Goal: Task Accomplishment & Management: Use online tool/utility

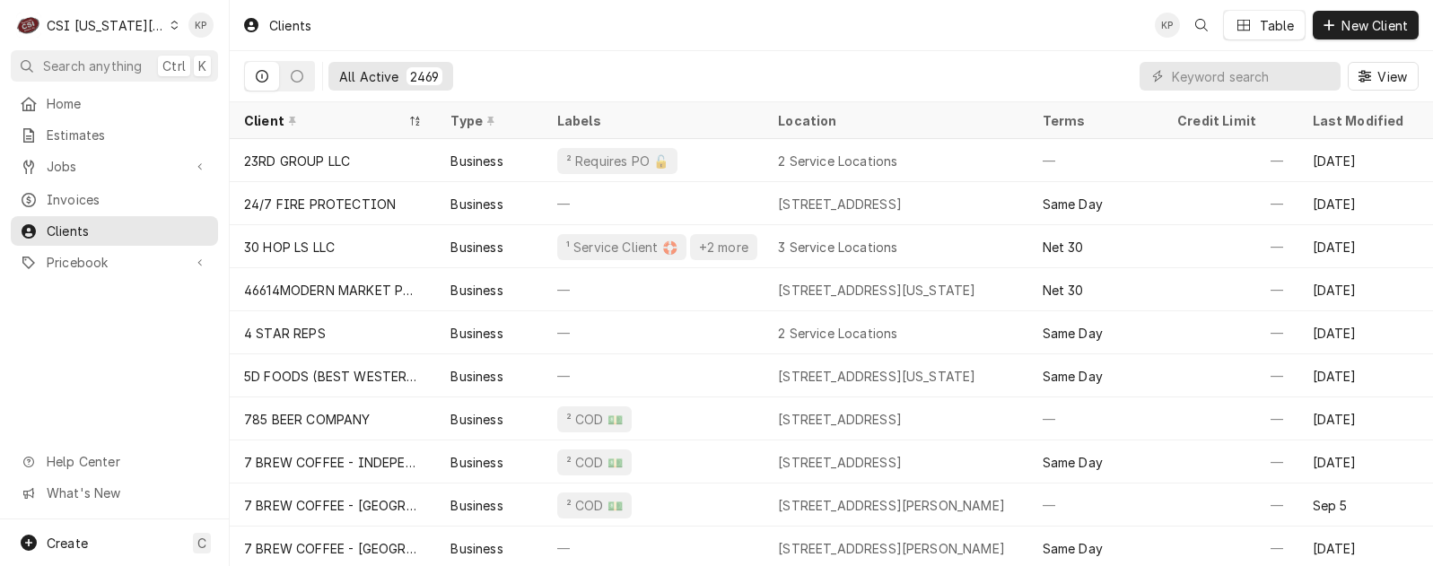
click at [170, 29] on icon "Dynamic Content Wrapper" at bounding box center [174, 25] width 8 height 9
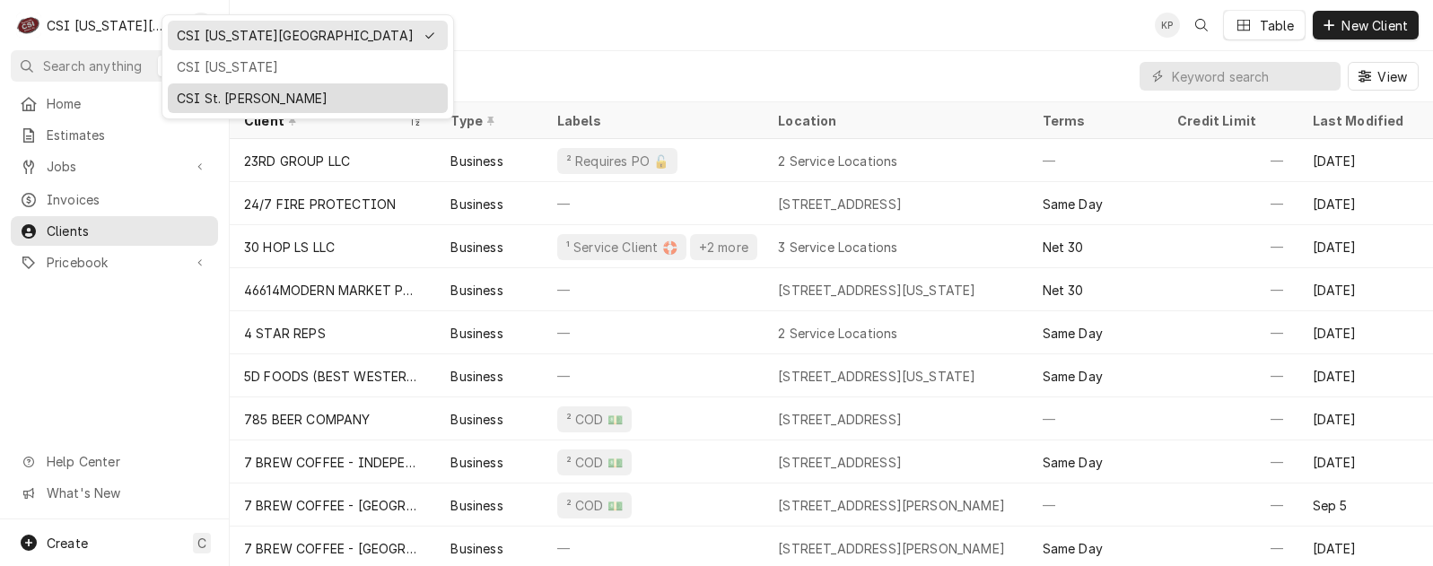
click at [192, 98] on div "CSI St. [PERSON_NAME]" at bounding box center [308, 98] width 262 height 19
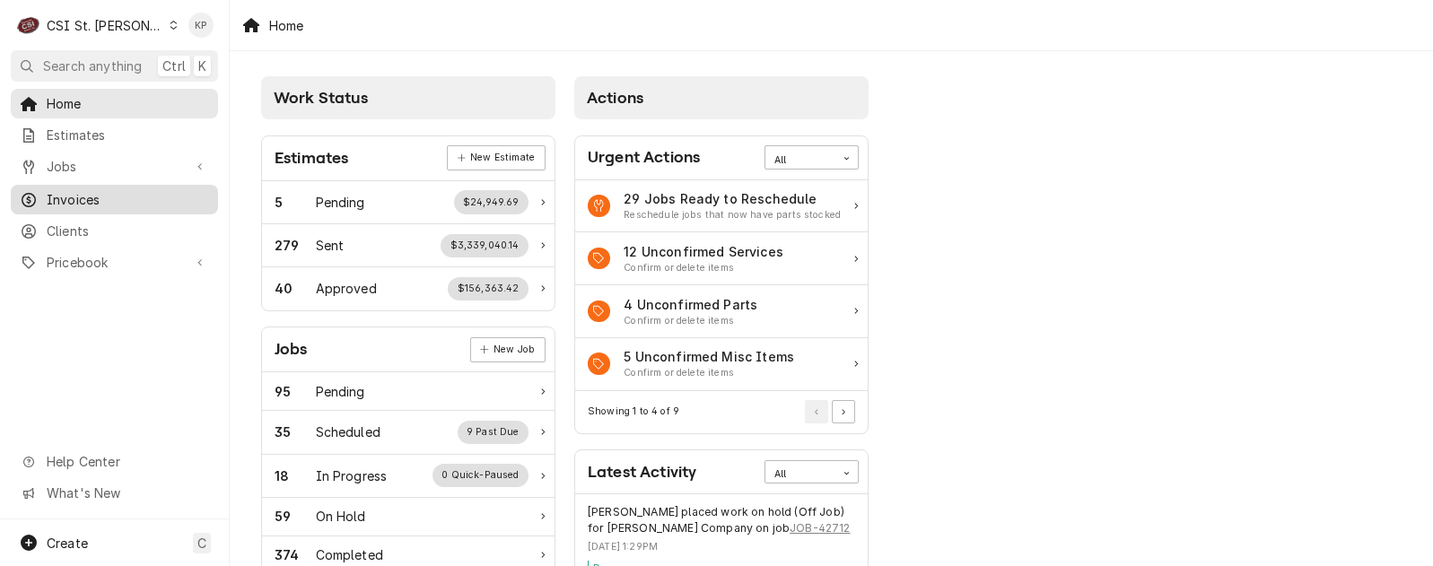
click at [95, 193] on span "Invoices" at bounding box center [128, 199] width 162 height 19
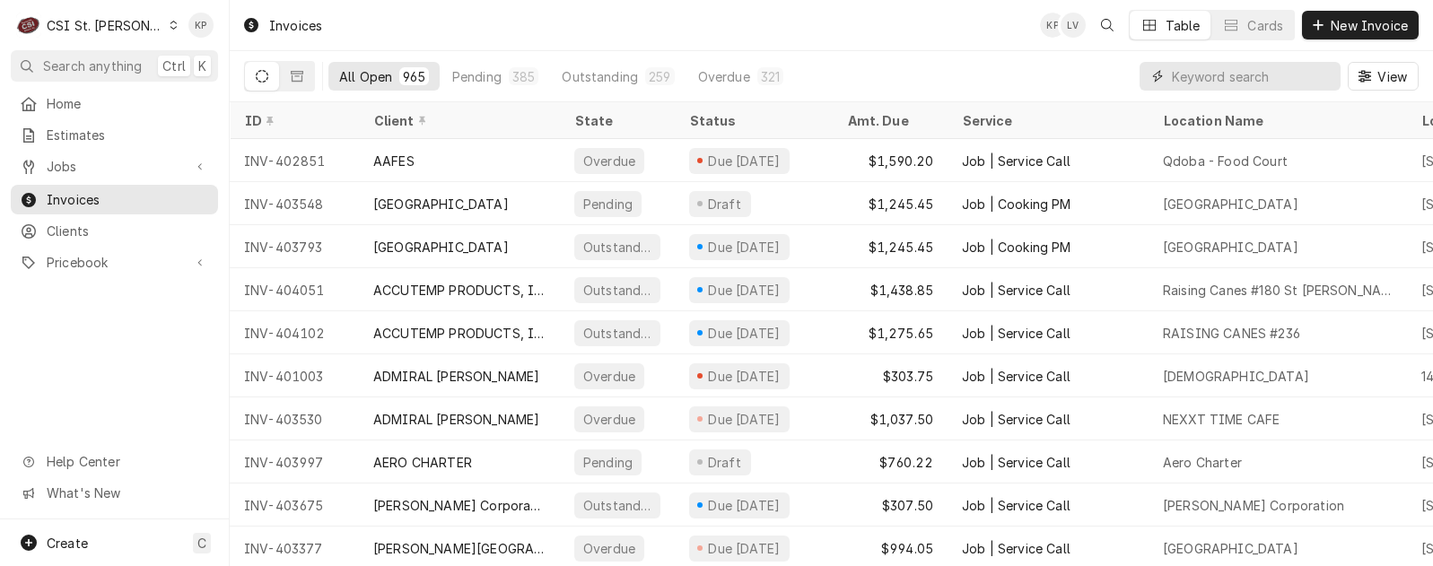
paste input "404403"
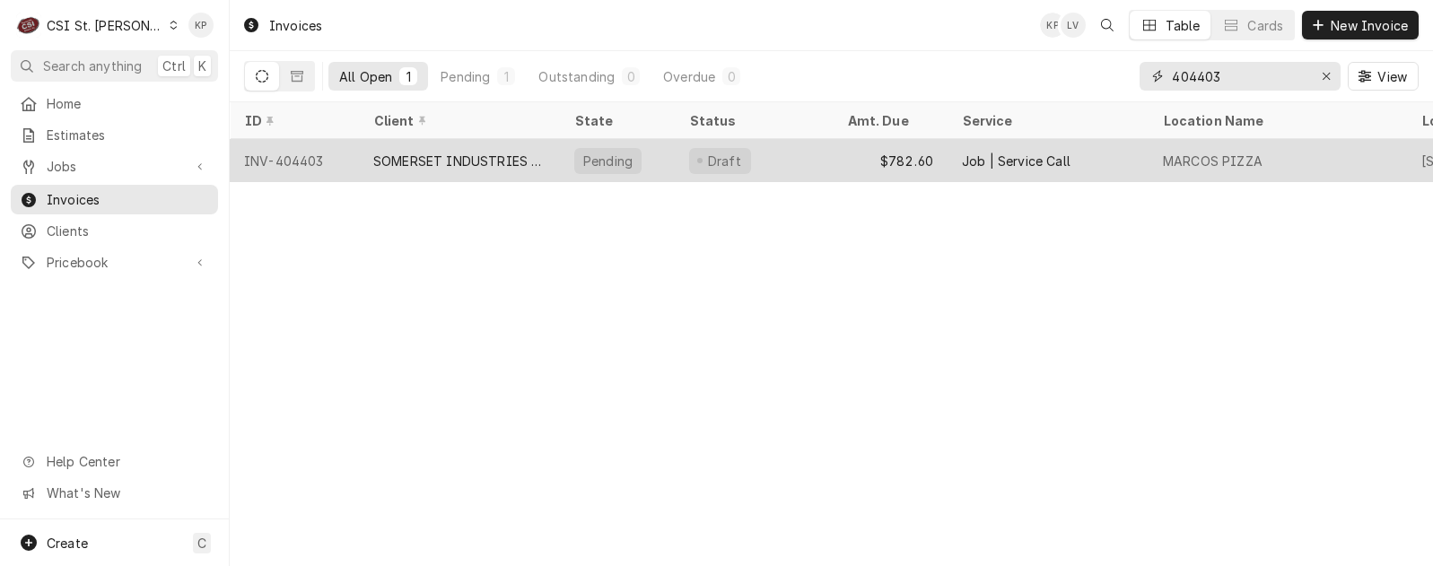
type input "404403"
click at [391, 155] on div "SOMERSET INDUSTRIES (1)" at bounding box center [459, 161] width 172 height 19
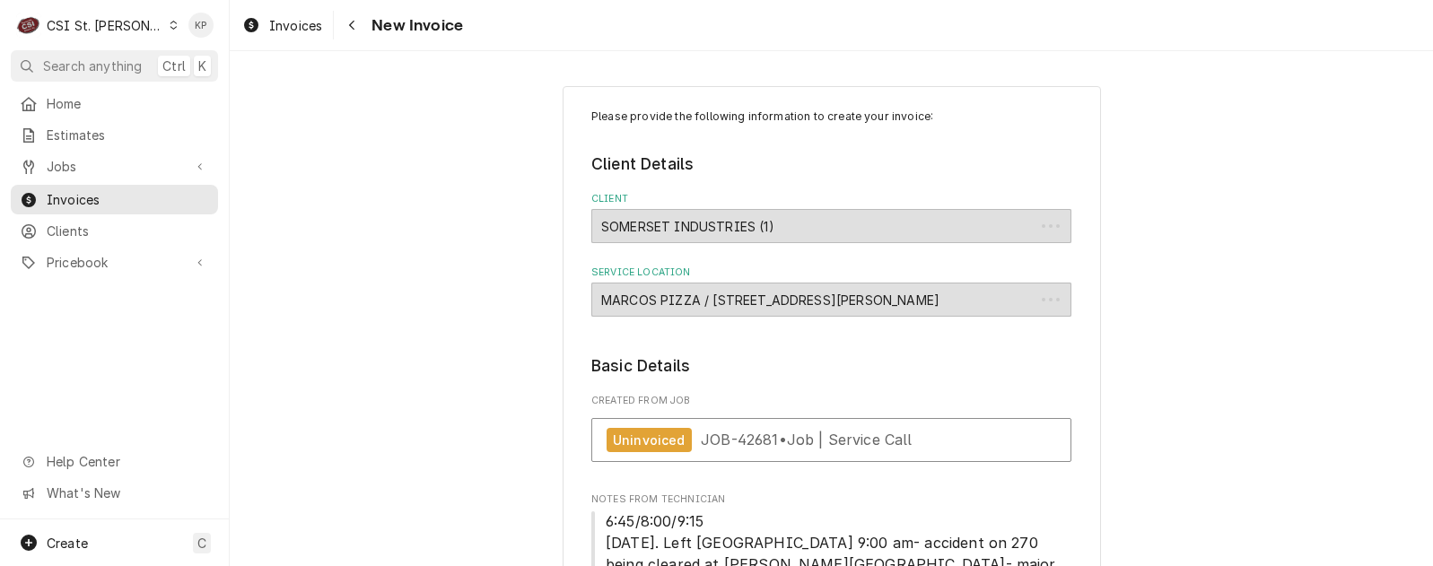
type textarea "x"
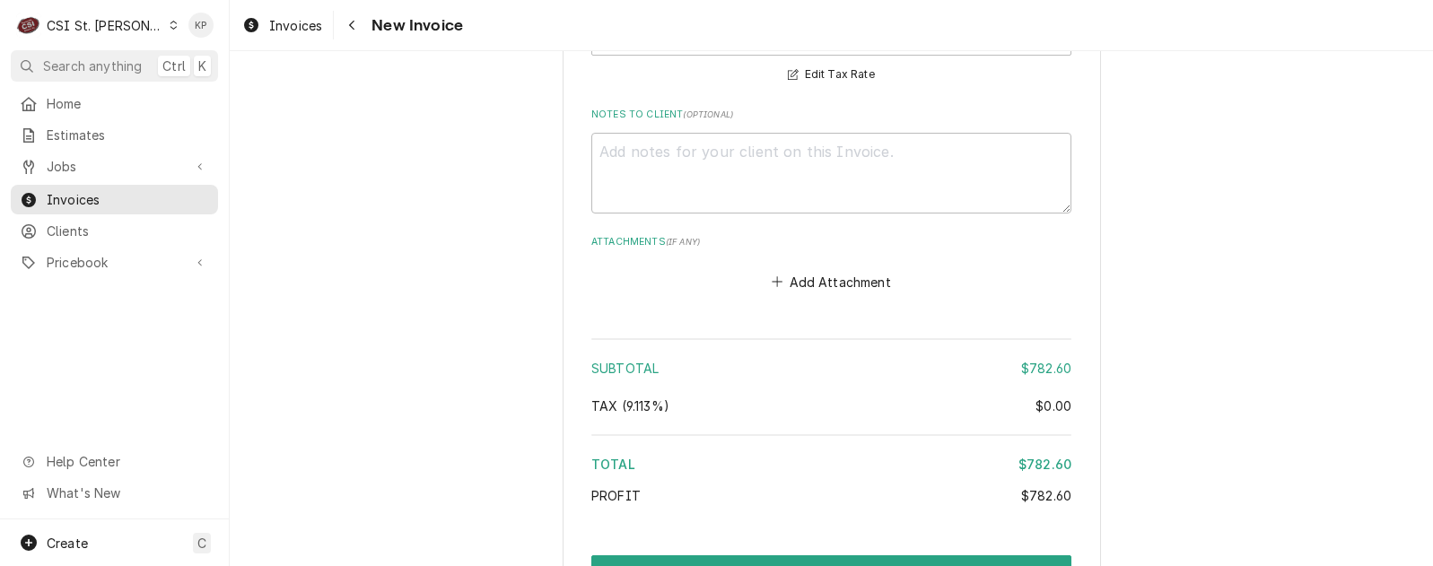
scroll to position [3229, 0]
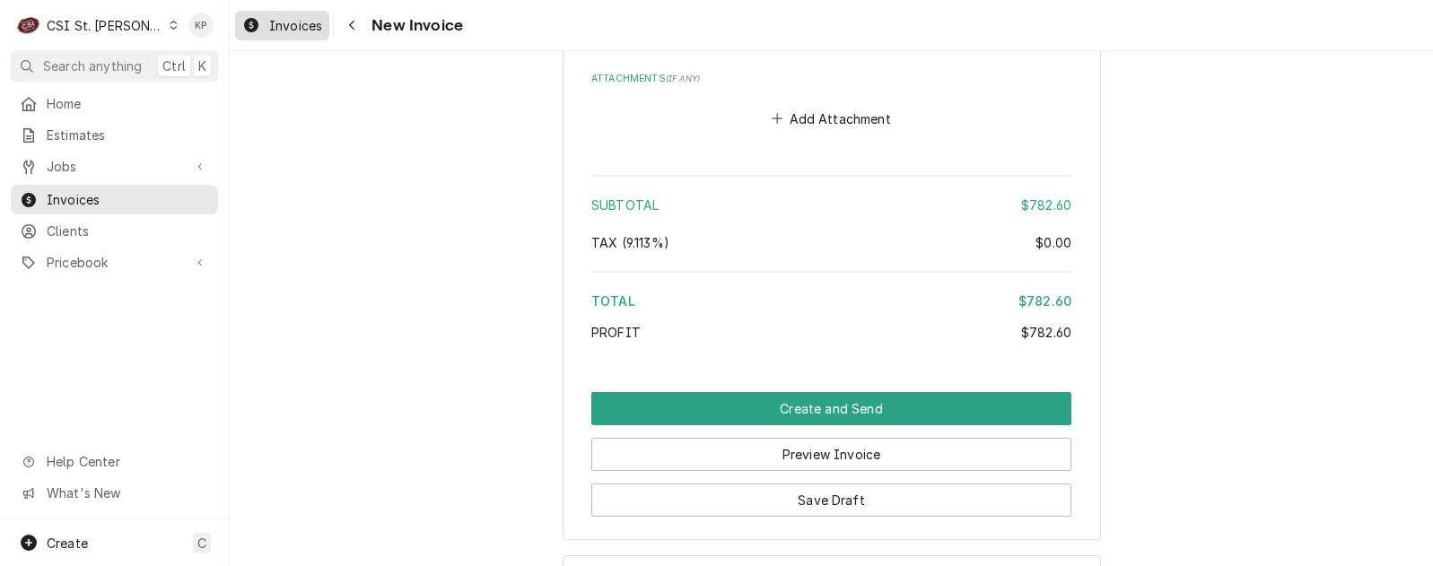
click at [309, 22] on span "Invoices" at bounding box center [295, 25] width 53 height 19
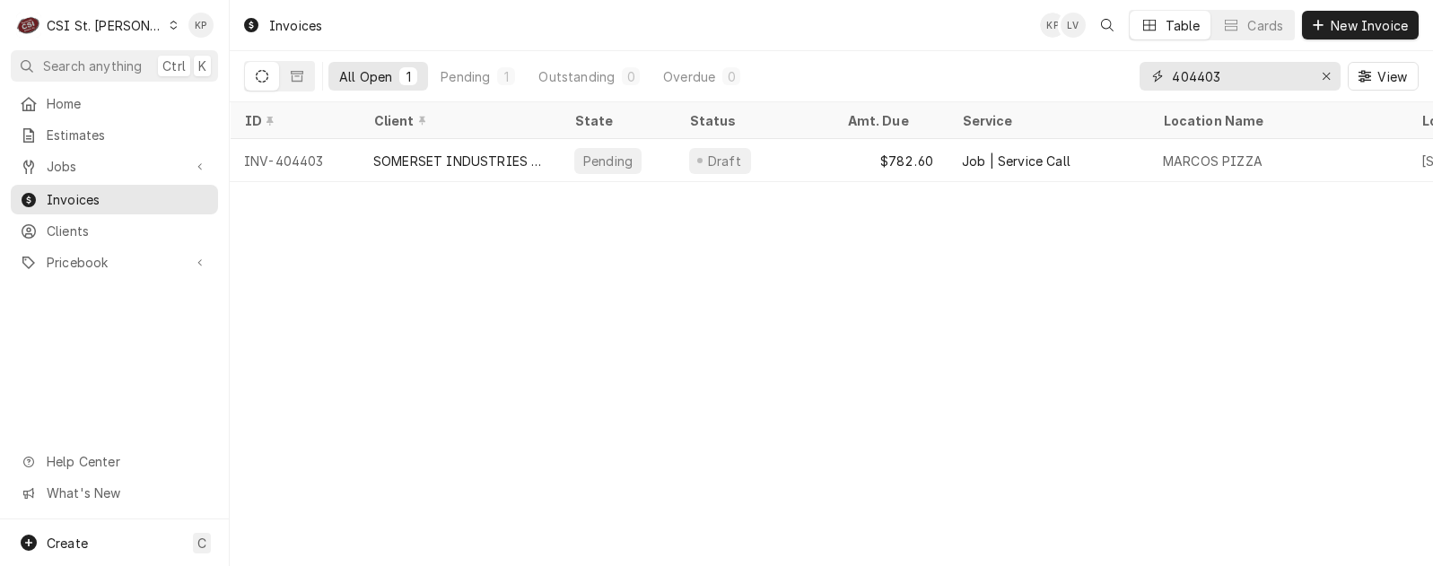
drag, startPoint x: 1221, startPoint y: 73, endPoint x: 1056, endPoint y: 74, distance: 165.1
click at [1059, 76] on div "All Open 1 Pending 1 Outstanding 0 Overdue 0 404403 View" at bounding box center [831, 76] width 1174 height 50
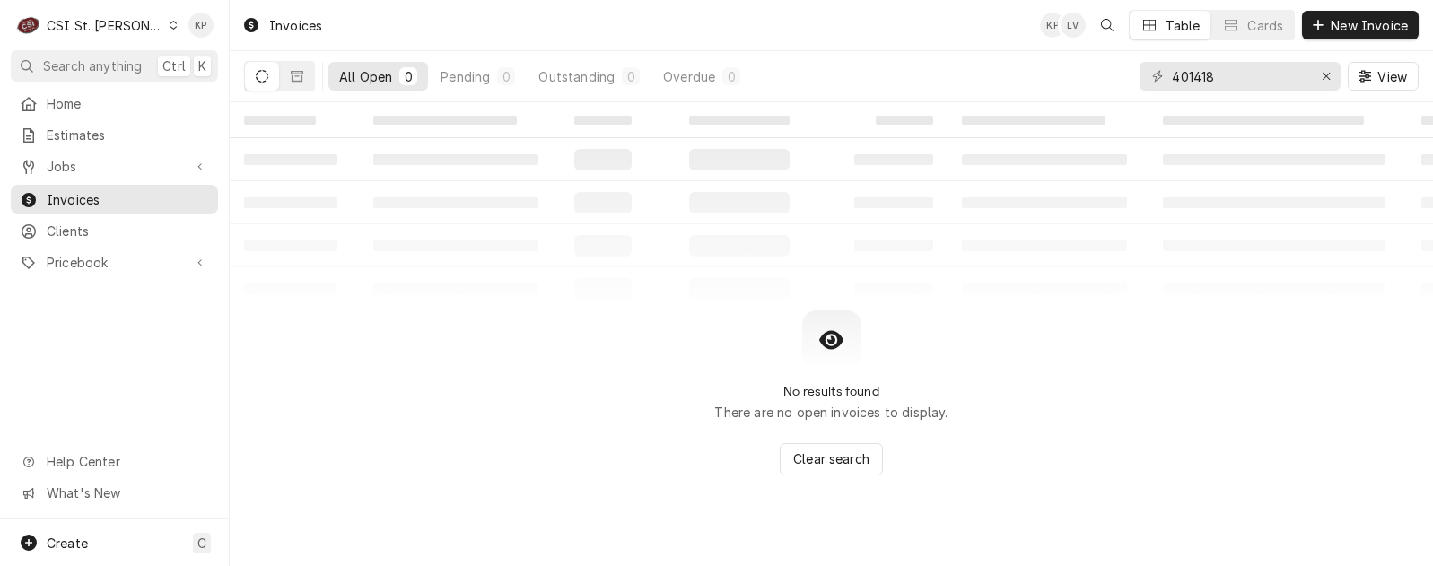
click at [259, 73] on icon "Dynamic Content Wrapper" at bounding box center [262, 76] width 13 height 13
click at [301, 73] on icon "Dynamic Content Wrapper" at bounding box center [297, 76] width 13 height 13
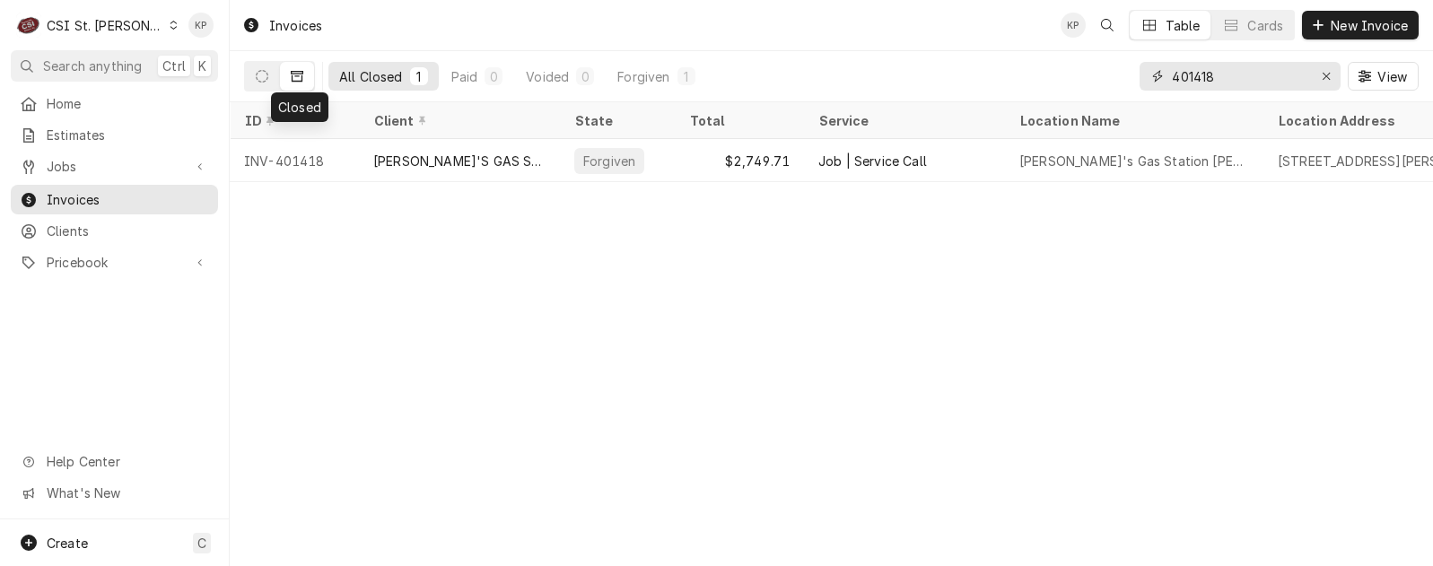
drag, startPoint x: 1220, startPoint y: 78, endPoint x: 1066, endPoint y: 73, distance: 154.4
click at [1066, 73] on div "All Closed 1 Paid 0 Voided 0 Forgiven 1 401418 View" at bounding box center [831, 76] width 1174 height 50
type input "402579"
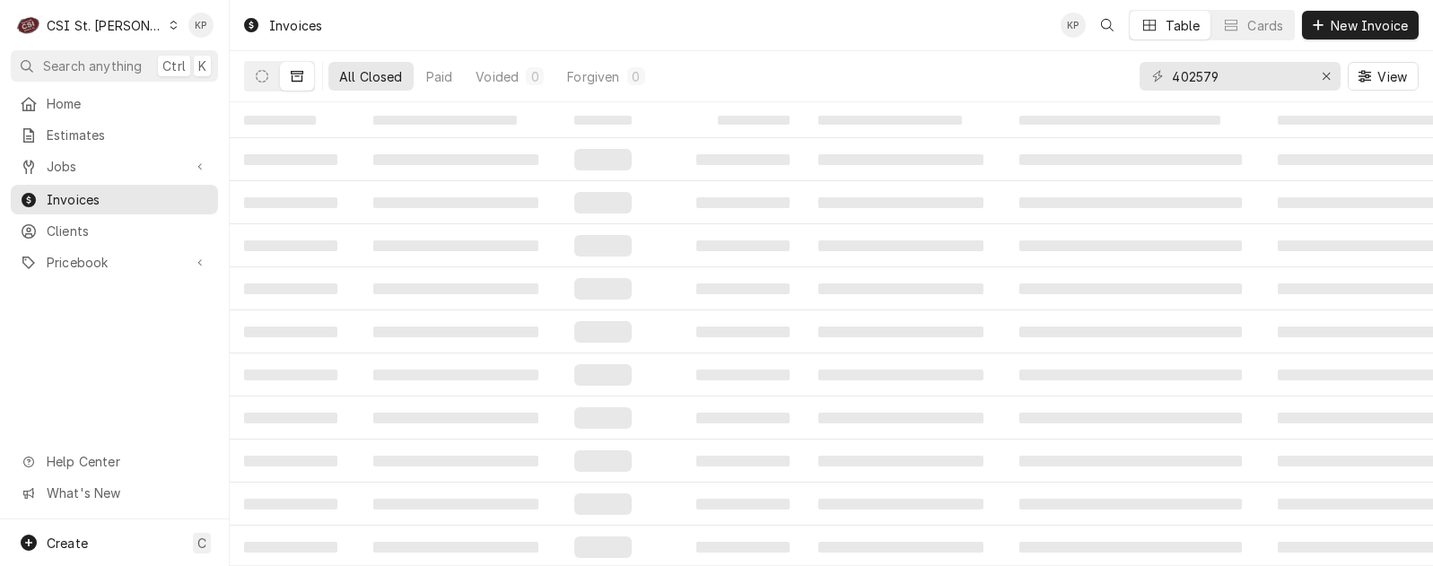
click at [292, 75] on icon "Dynamic Content Wrapper" at bounding box center [297, 76] width 13 height 11
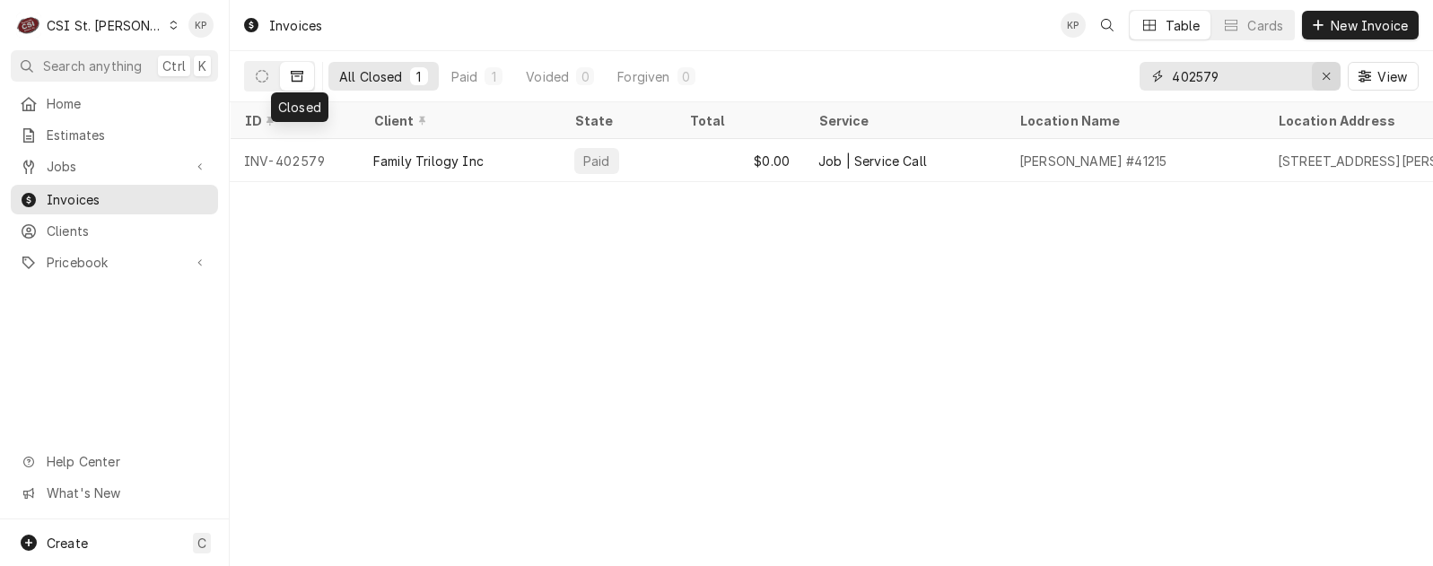
click at [1322, 74] on icon "Erase input" at bounding box center [1325, 76] width 7 height 7
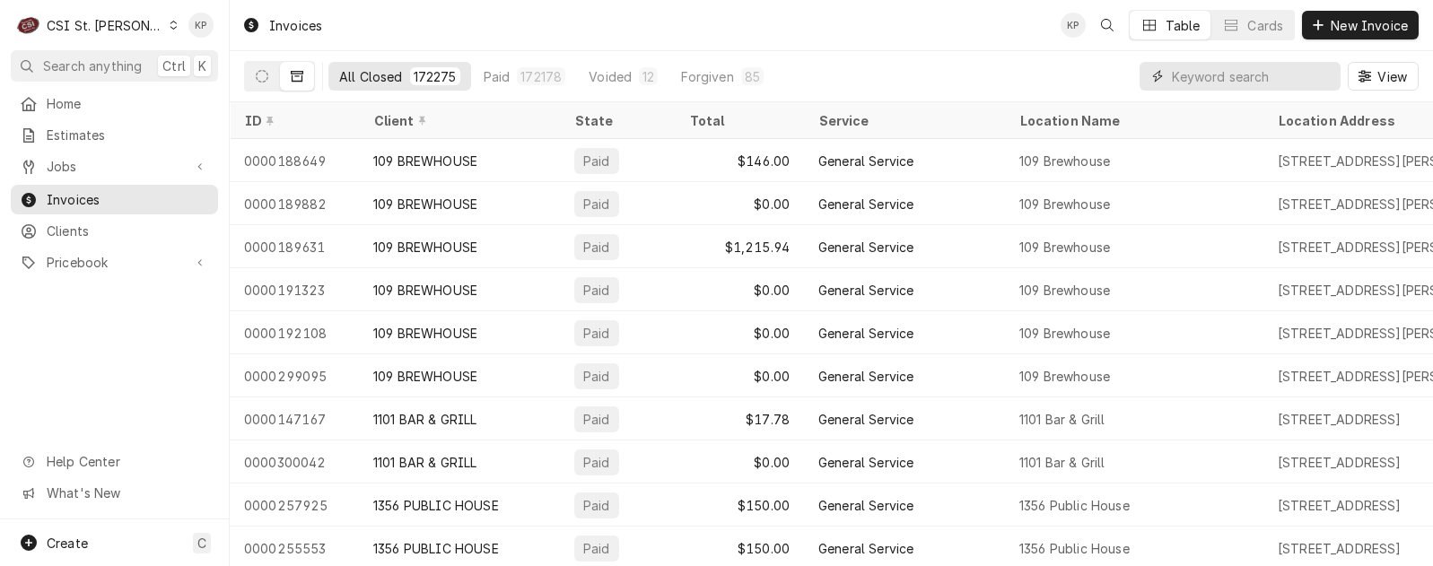
click at [1268, 80] on input "Dynamic Content Wrapper" at bounding box center [1252, 76] width 160 height 29
type input "403177"
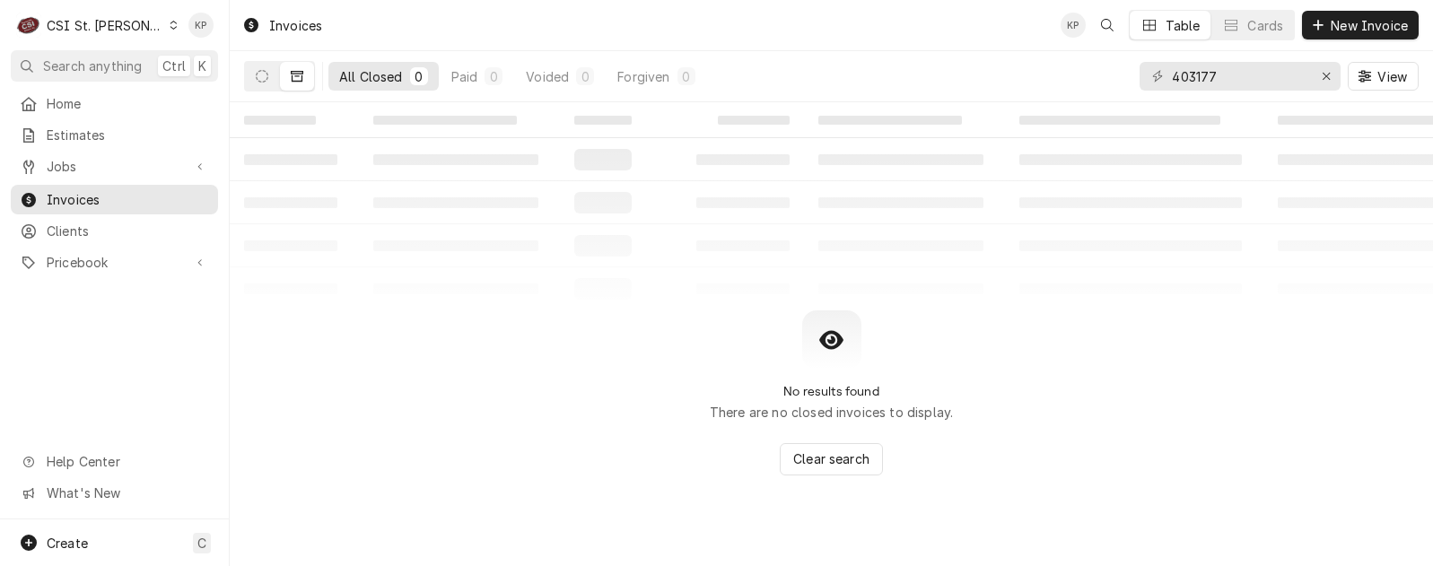
click at [290, 74] on button "Dynamic Content Wrapper" at bounding box center [297, 76] width 34 height 29
click at [266, 75] on icon "Dynamic Content Wrapper" at bounding box center [262, 76] width 13 height 13
click at [1253, 74] on input "403177" at bounding box center [1239, 76] width 135 height 29
click at [301, 74] on icon "Dynamic Content Wrapper" at bounding box center [297, 76] width 13 height 13
click at [269, 74] on button "Dynamic Content Wrapper" at bounding box center [262, 76] width 34 height 29
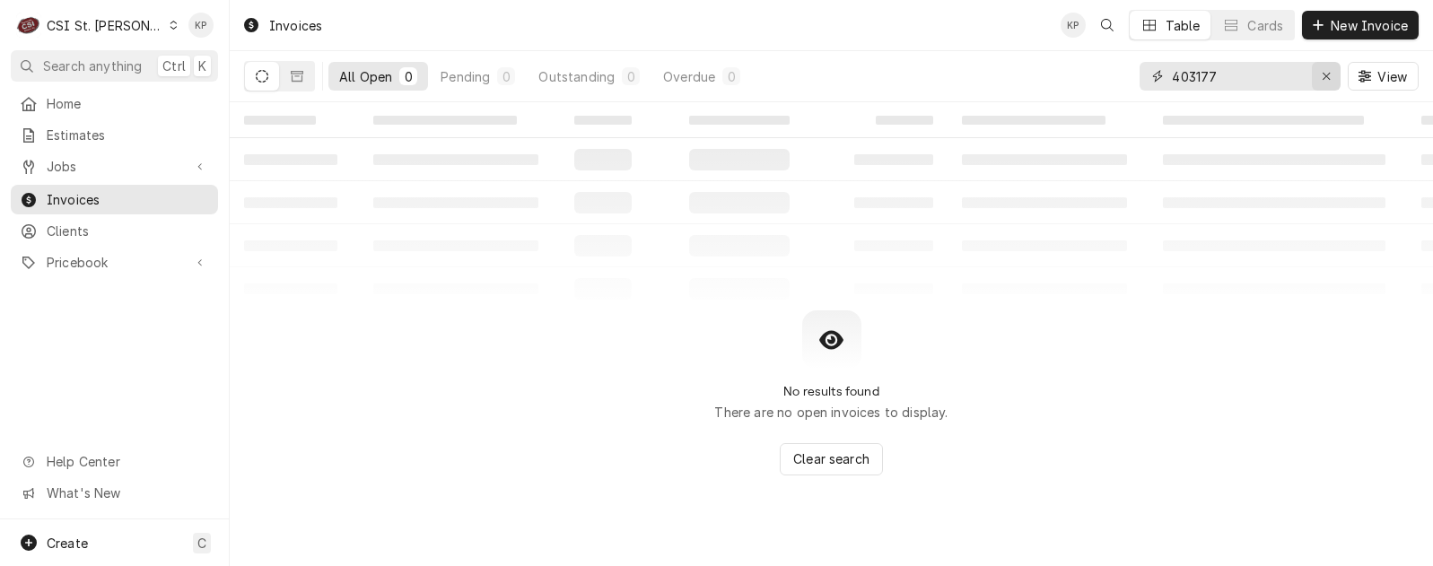
click at [1328, 76] on icon "Erase input" at bounding box center [1326, 76] width 10 height 13
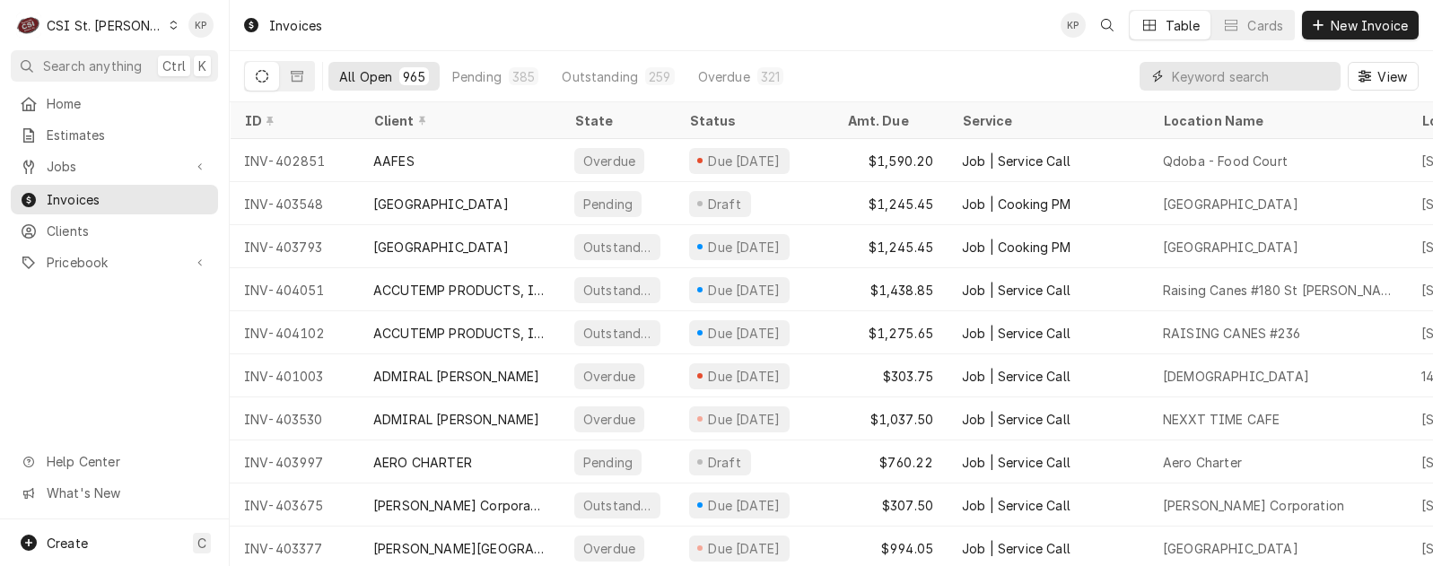
click at [1276, 74] on input "Dynamic Content Wrapper" at bounding box center [1252, 76] width 160 height 29
paste input "402579"
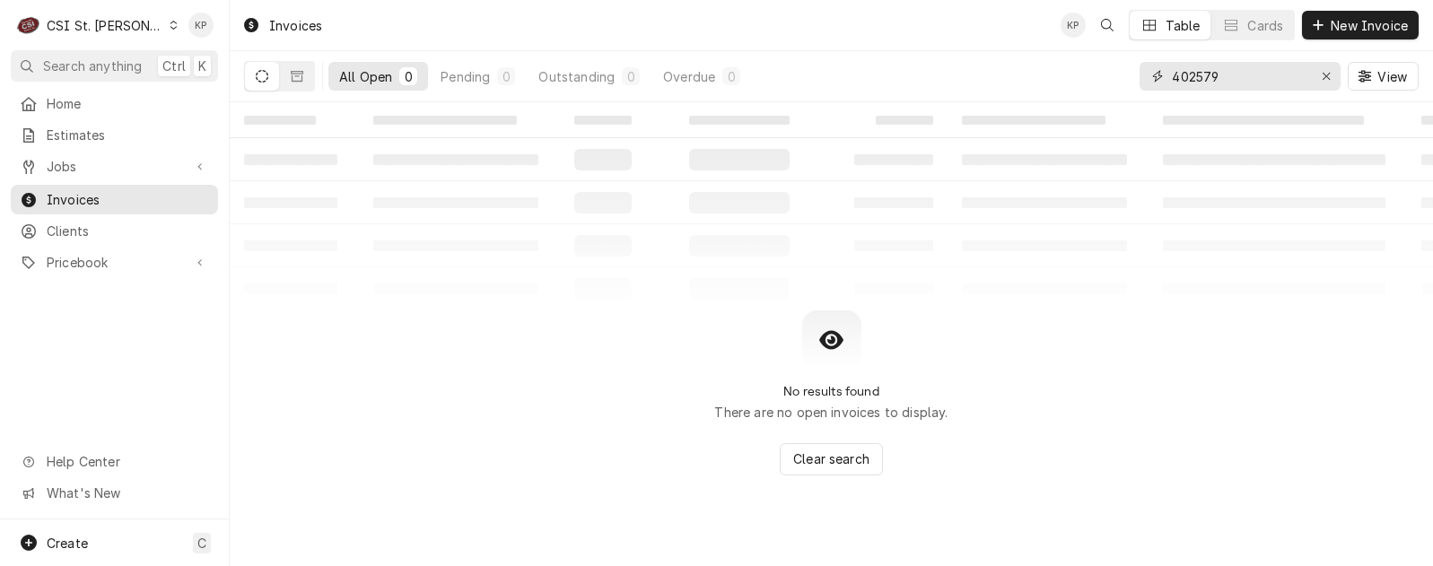
type input "402579"
click at [269, 75] on button "Dynamic Content Wrapper" at bounding box center [262, 76] width 34 height 29
click at [294, 74] on icon "Dynamic Content Wrapper" at bounding box center [297, 76] width 13 height 13
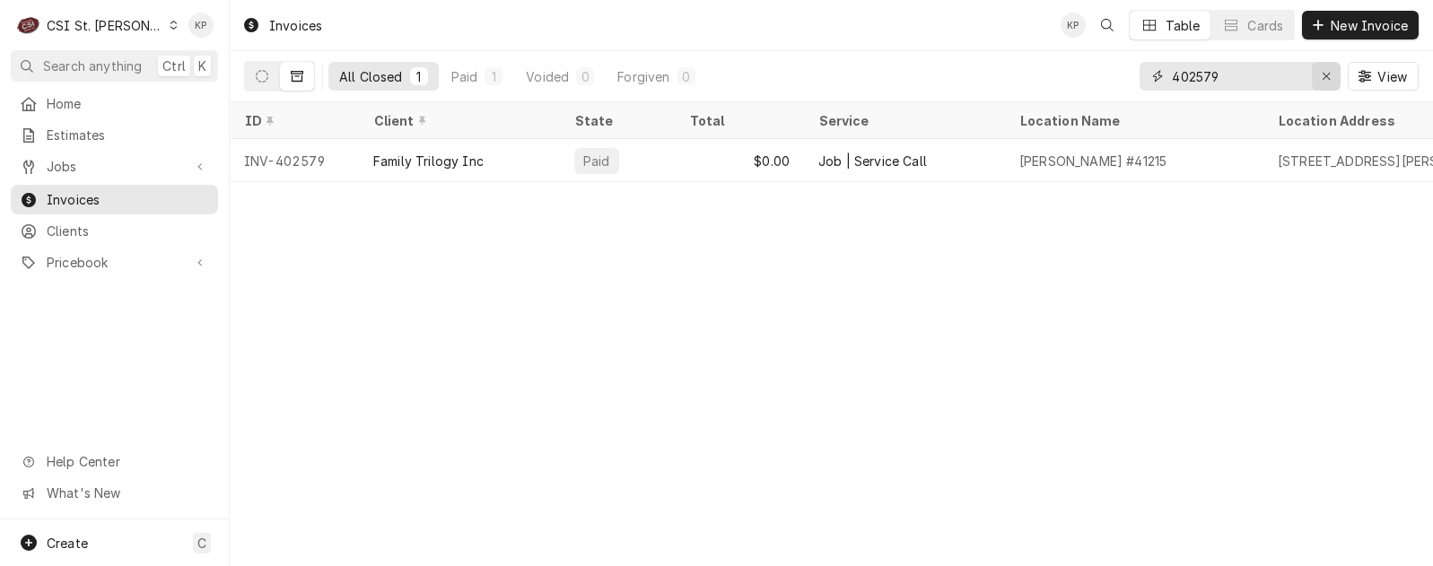
click at [1328, 73] on icon "Erase input" at bounding box center [1326, 76] width 10 height 13
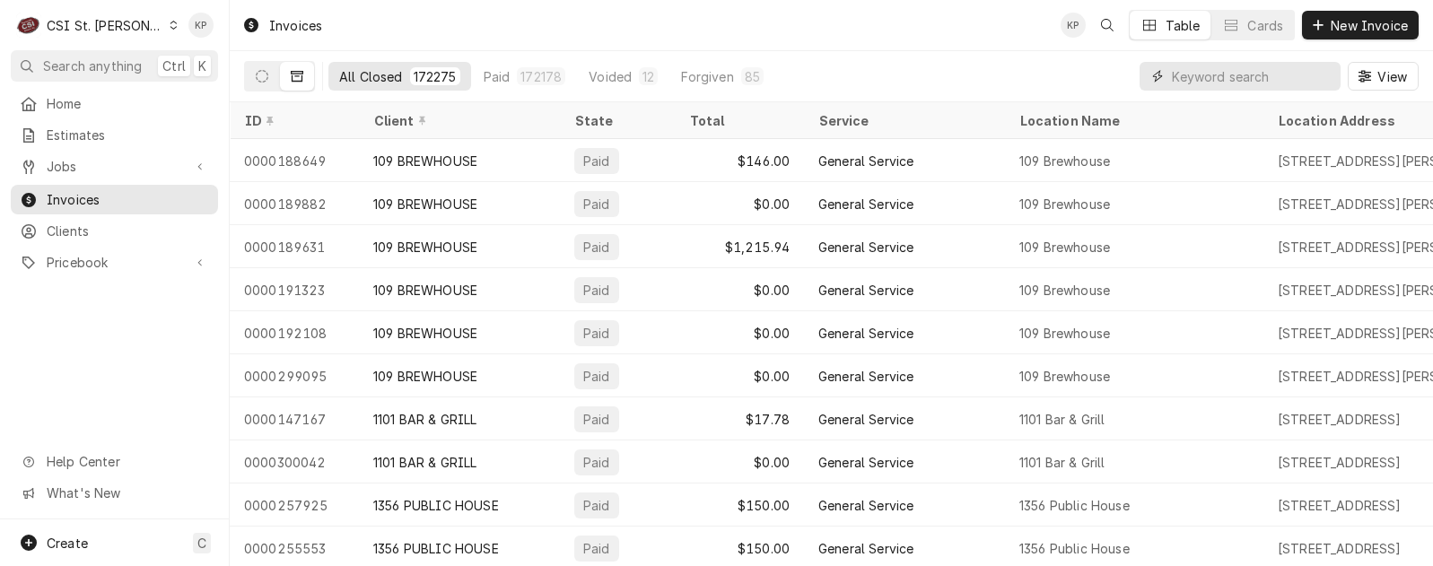
paste input "403177"
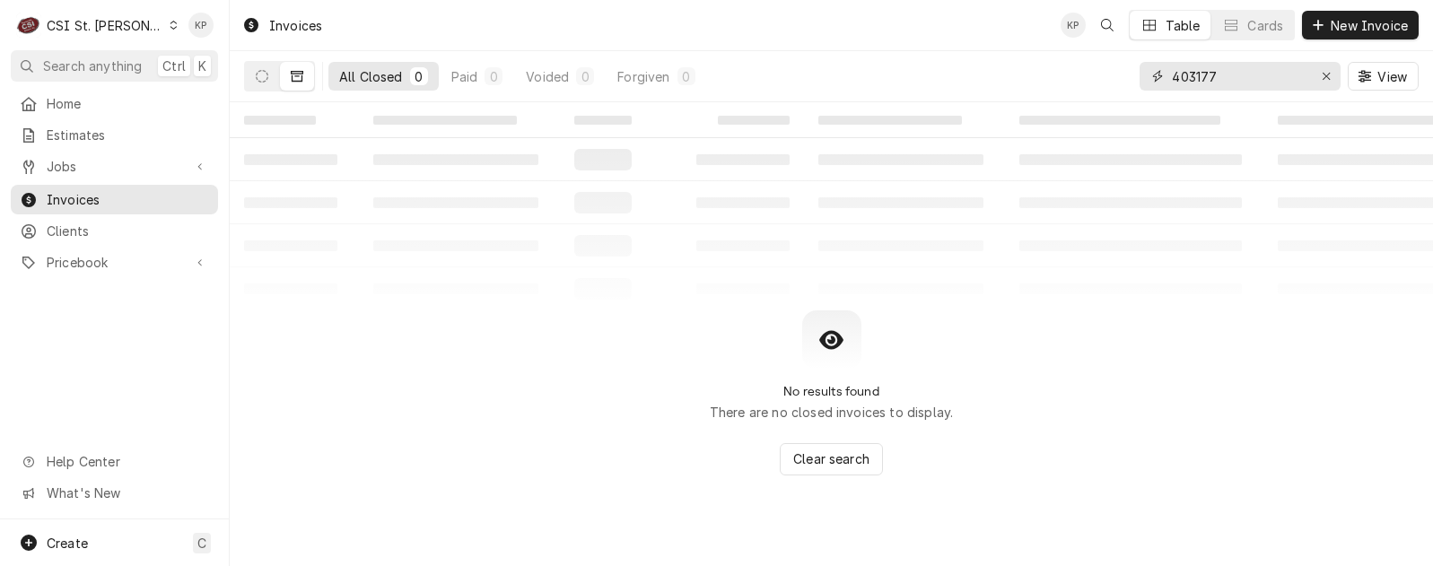
type input "403177"
click at [292, 80] on icon "Dynamic Content Wrapper" at bounding box center [297, 76] width 13 height 11
click at [262, 70] on icon "Dynamic Content Wrapper" at bounding box center [262, 76] width 13 height 13
click at [1319, 74] on div "Erase input" at bounding box center [1326, 76] width 18 height 18
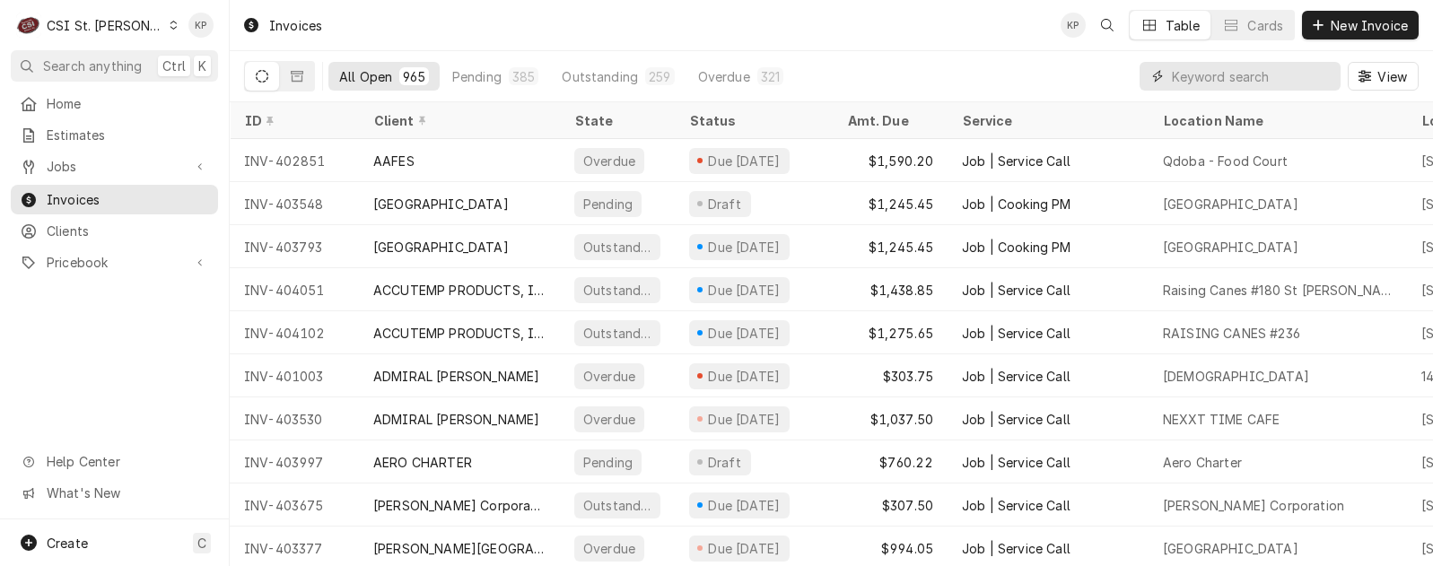
paste input "403174"
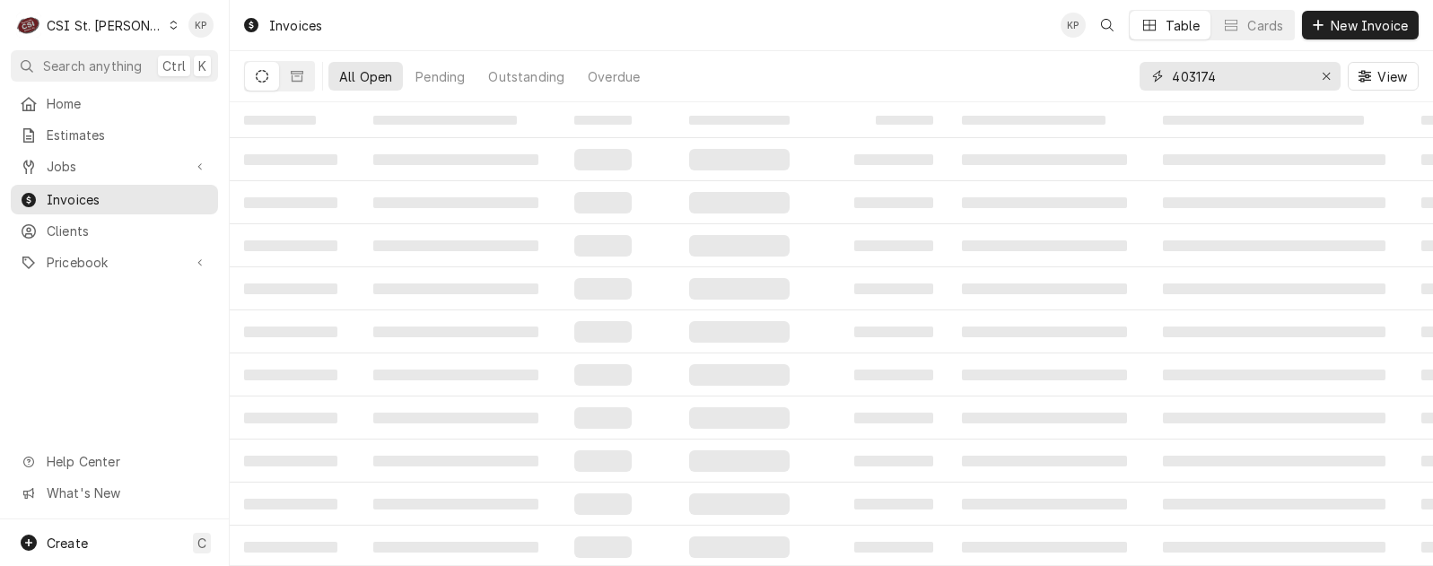
type input "403174"
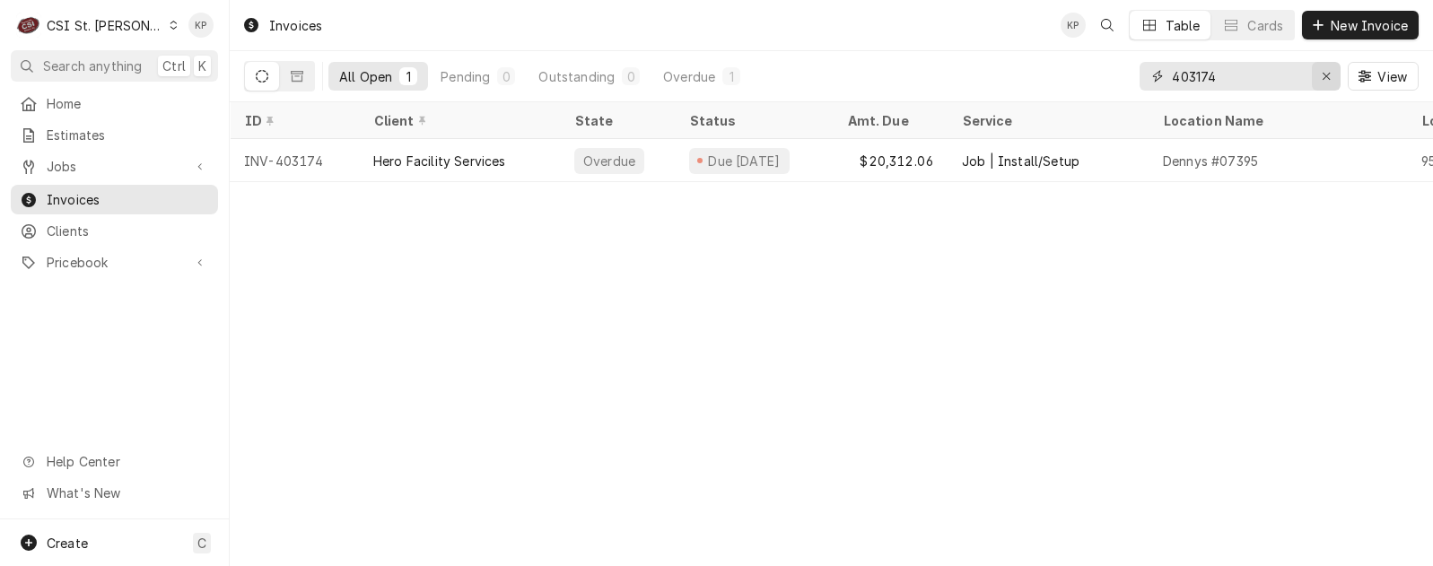
click at [1321, 75] on icon "Erase input" at bounding box center [1326, 76] width 10 height 13
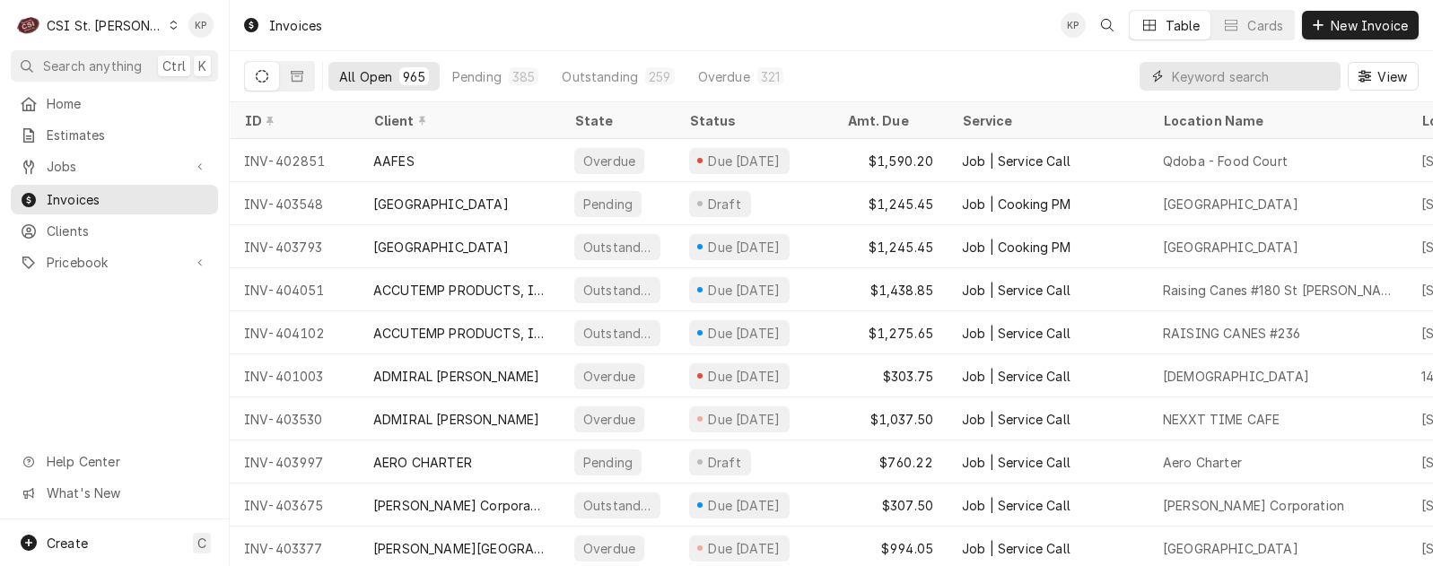
click at [1275, 73] on input "Dynamic Content Wrapper" at bounding box center [1252, 76] width 160 height 29
paste input "403104"
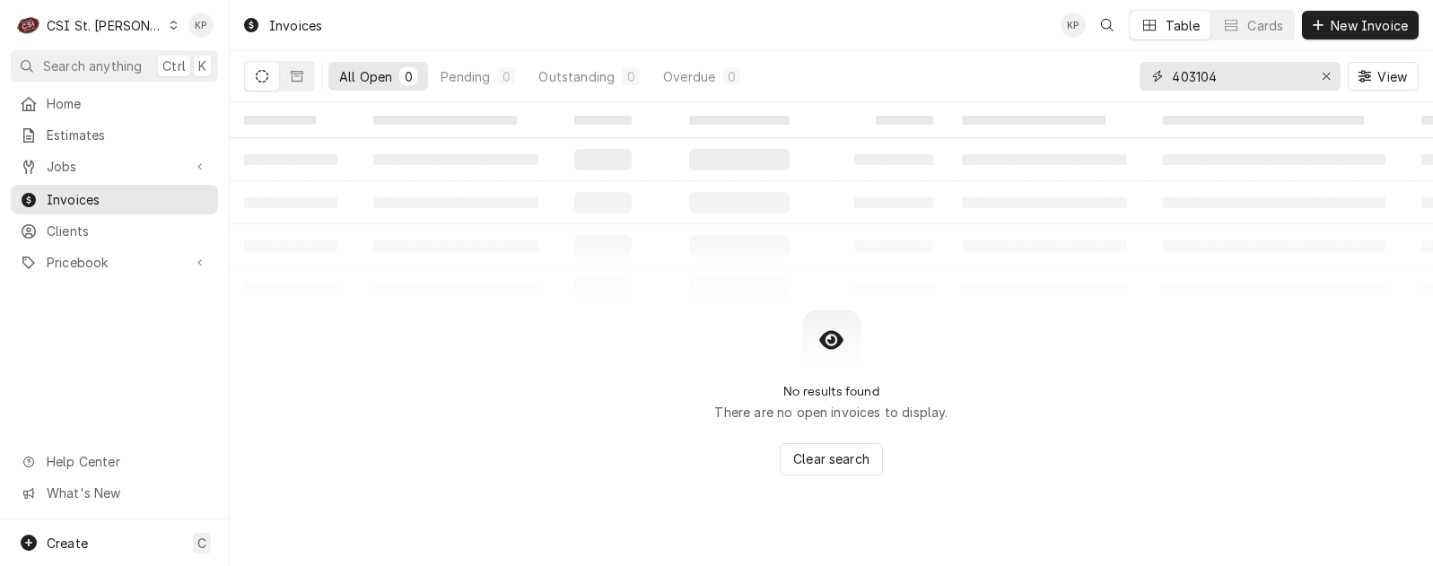
type input "403104"
click at [292, 72] on icon "Dynamic Content Wrapper" at bounding box center [297, 76] width 13 height 11
